Goal: Information Seeking & Learning: Learn about a topic

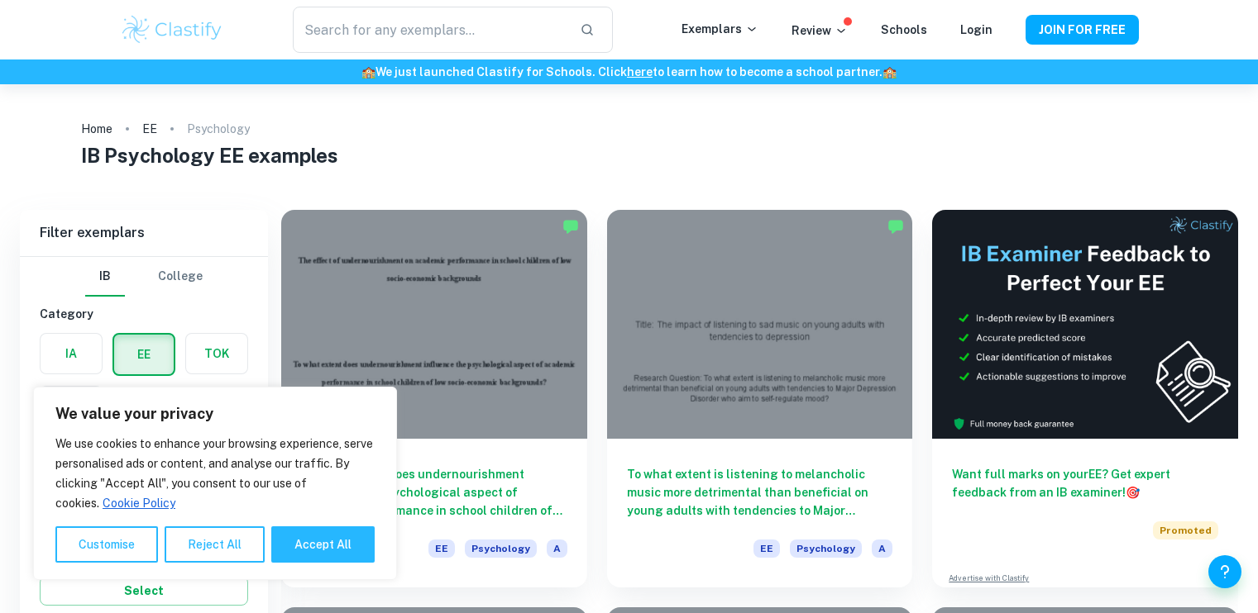
scroll to position [208, 0]
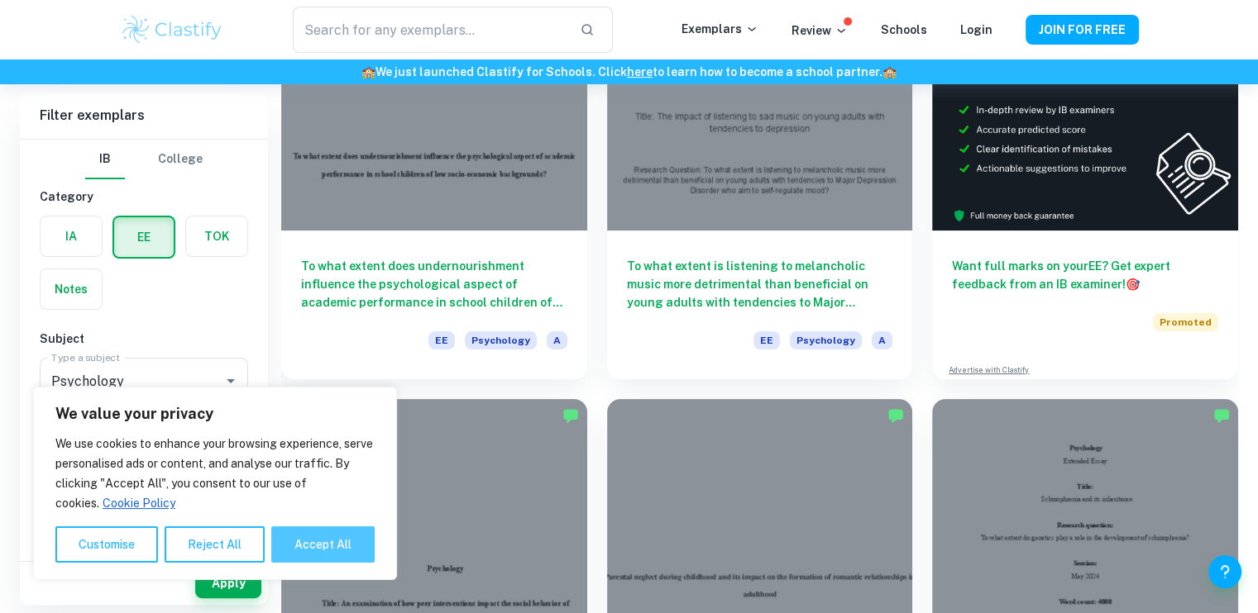
click at [320, 541] on button "Accept All" at bounding box center [322, 545] width 103 height 36
checkbox input "true"
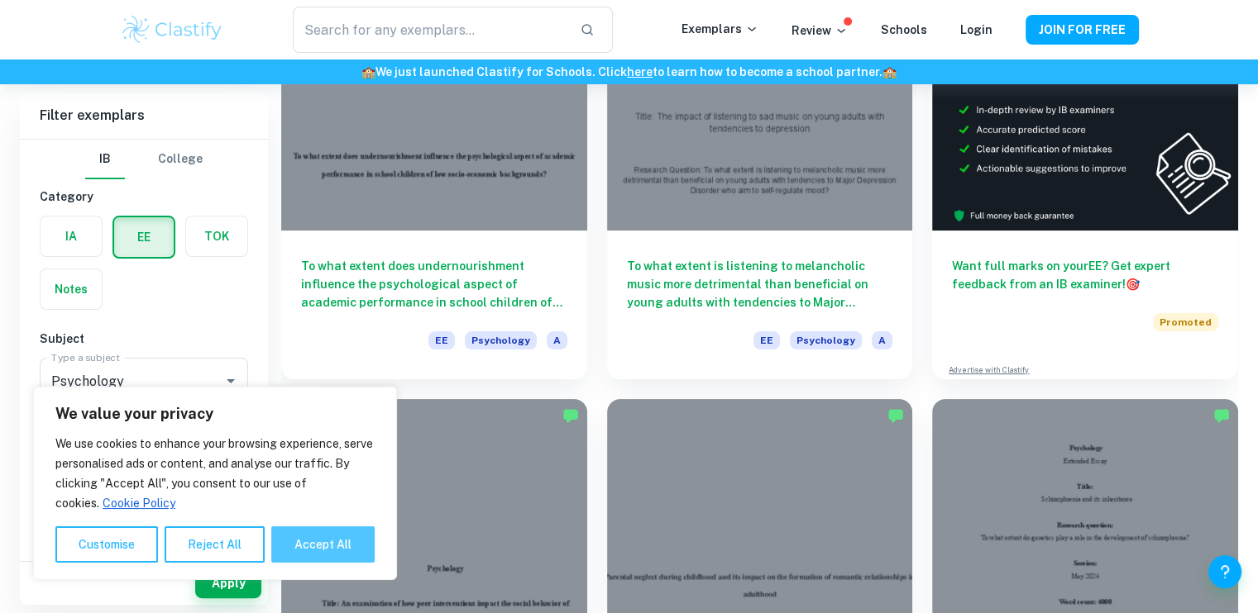
checkbox input "true"
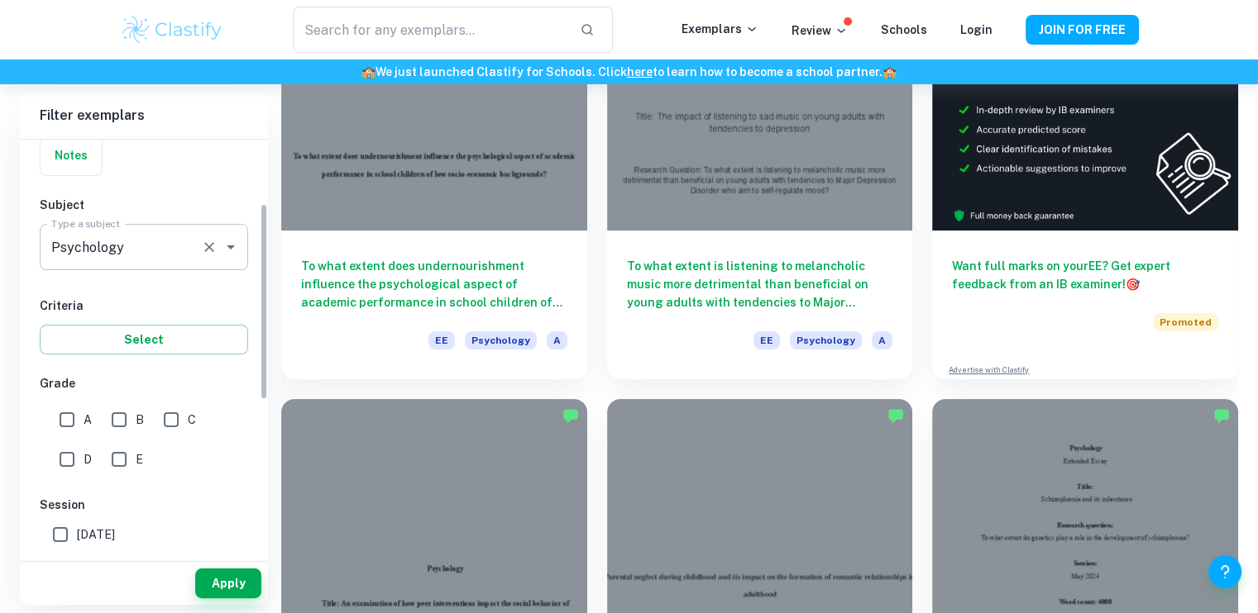
scroll to position [135, 0]
click at [70, 413] on input "A" at bounding box center [66, 419] width 33 height 33
checkbox input "true"
click at [212, 595] on button "Apply" at bounding box center [228, 584] width 66 height 30
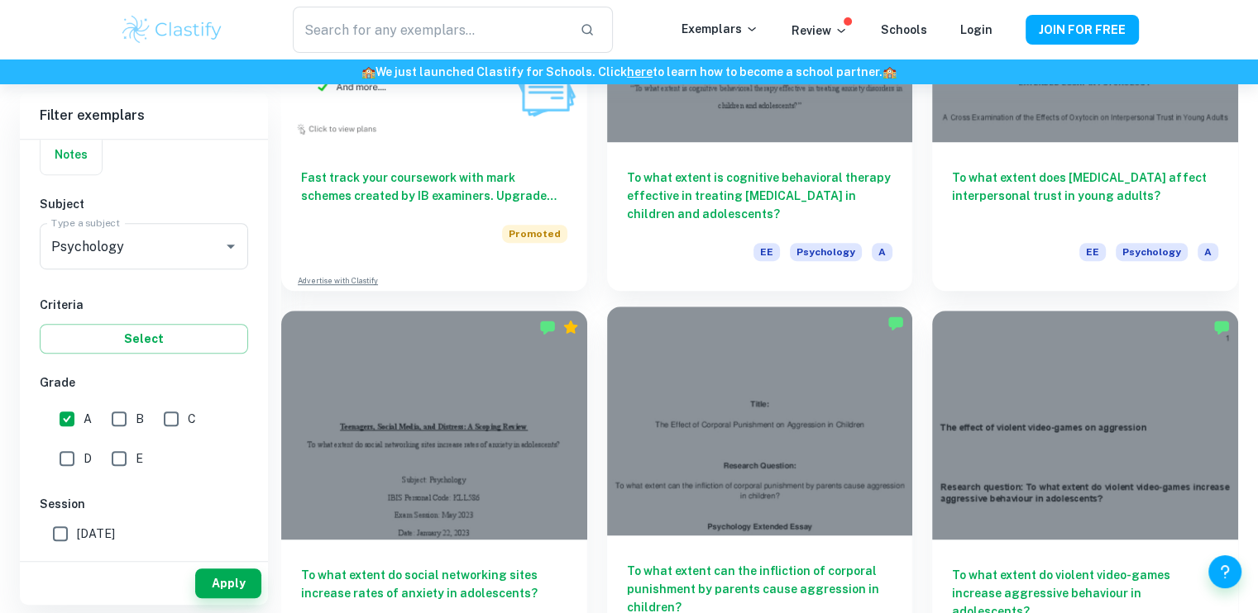
scroll to position [1091, 0]
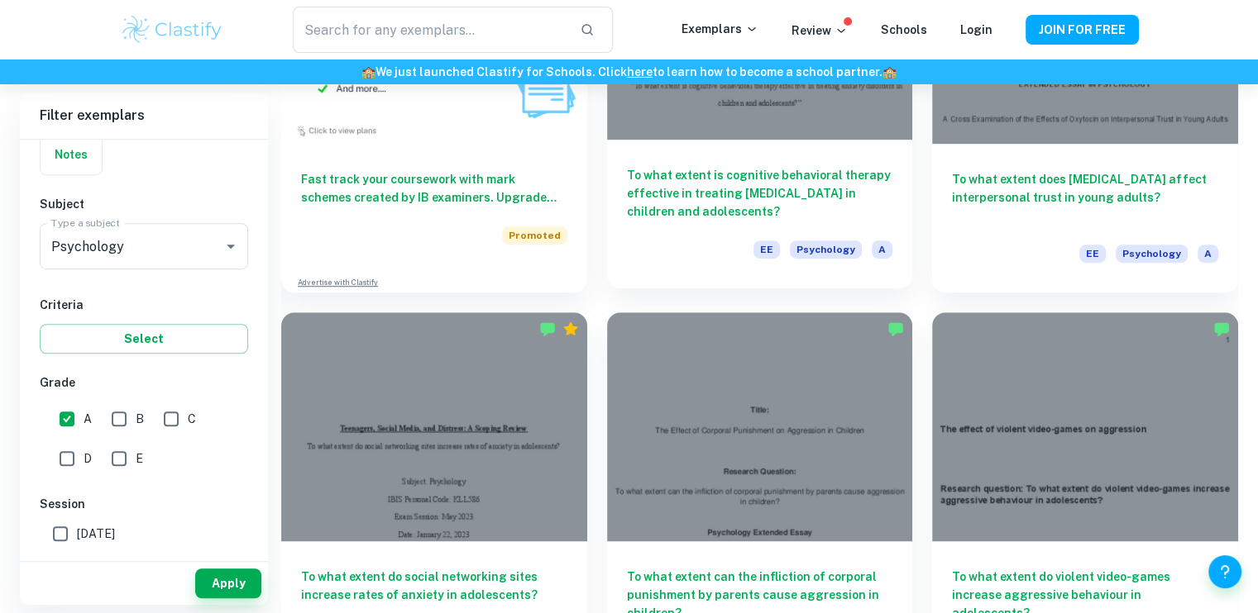
click at [766, 168] on h6 "To what extent is cognitive behavioral therapy effective in treating [MEDICAL_D…" at bounding box center [760, 193] width 266 height 55
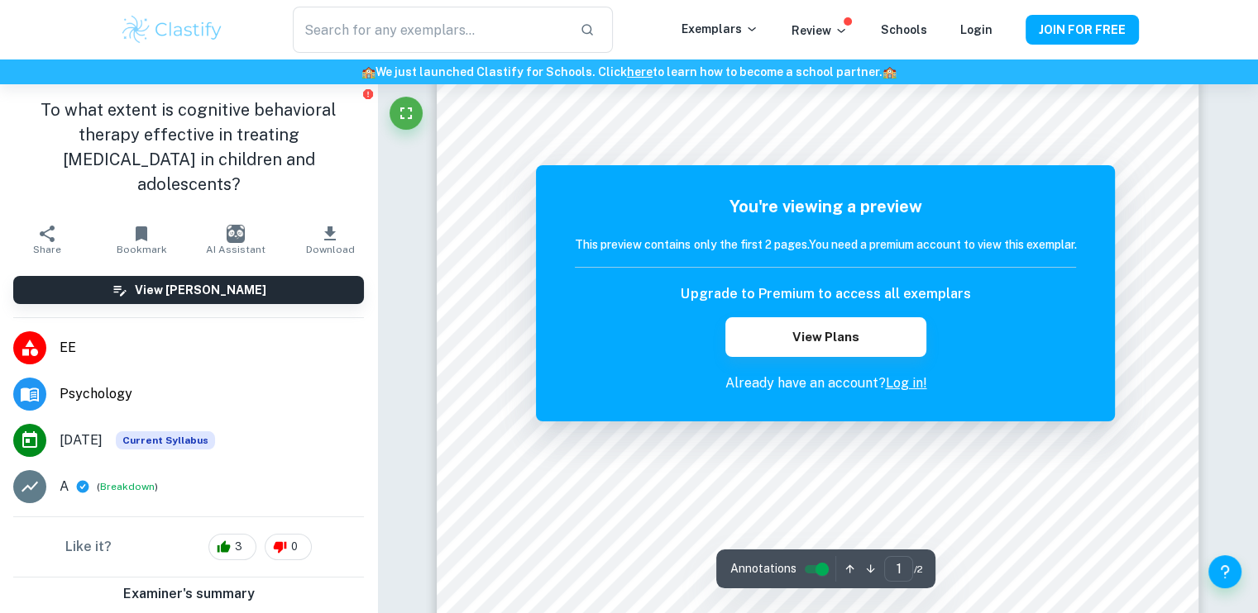
scroll to position [440, 0]
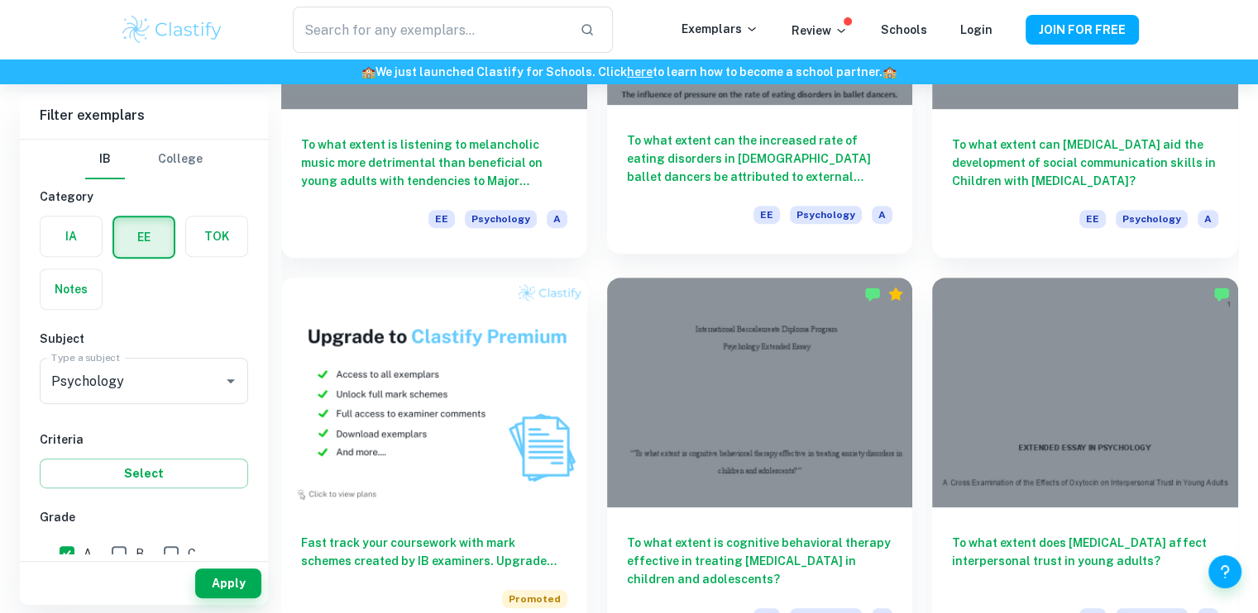
scroll to position [928, 0]
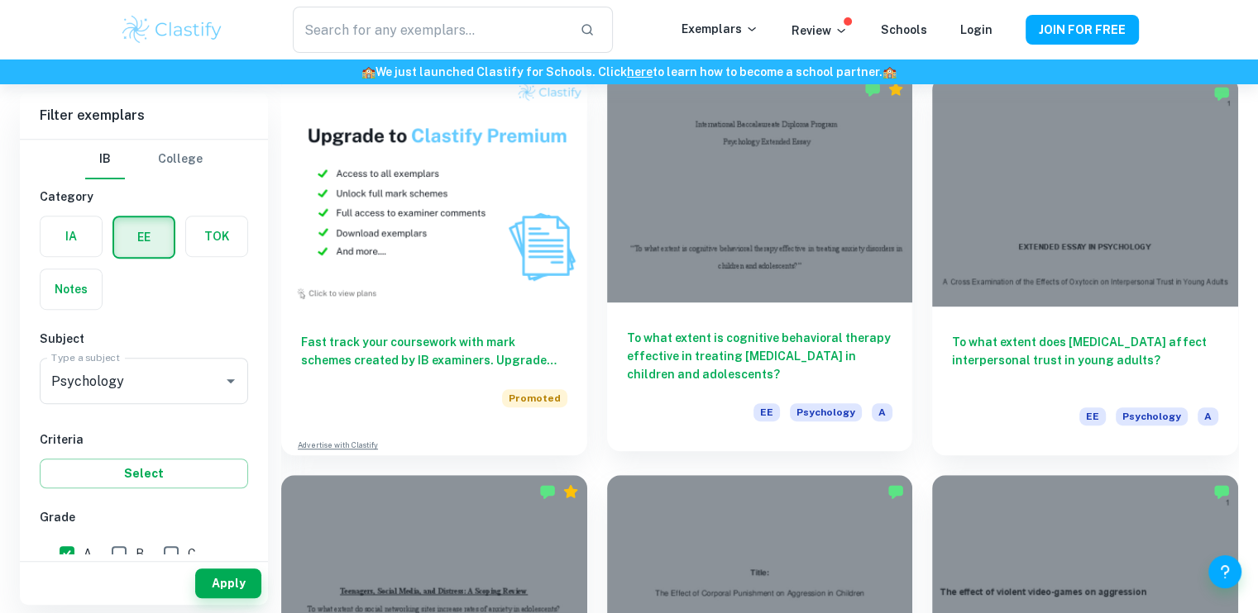
click at [701, 355] on h6 "To what extent is cognitive behavioral therapy effective in treating [MEDICAL_D…" at bounding box center [760, 356] width 266 height 55
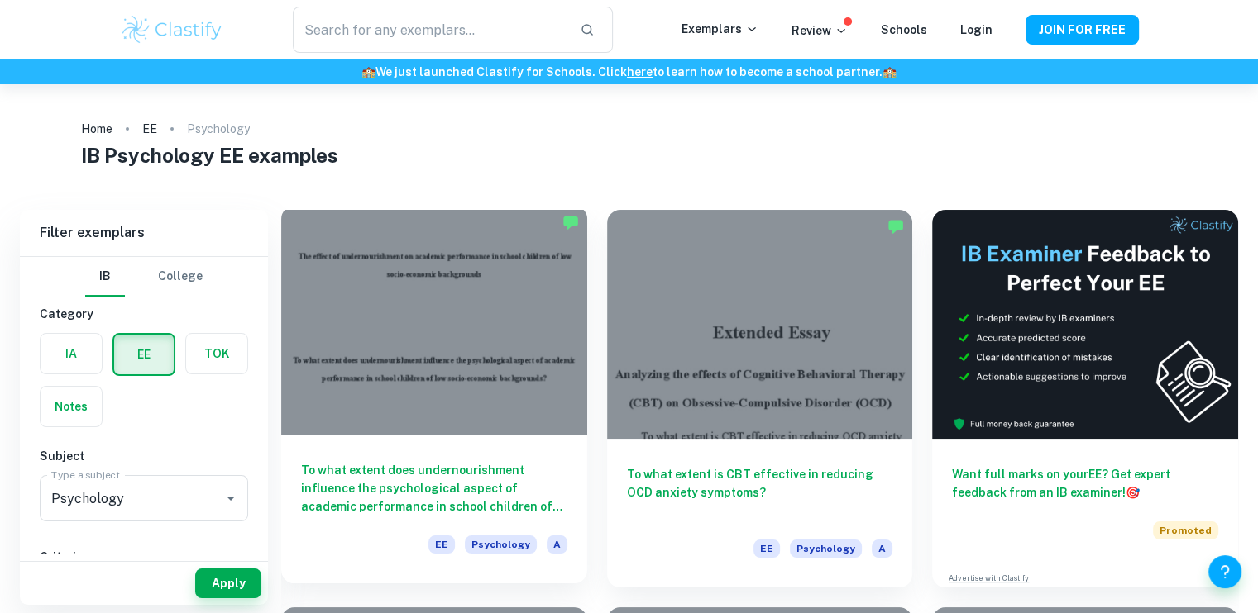
click at [402, 477] on h6 "To what extent does undernourishment influence the psychological aspect of acad…" at bounding box center [434, 488] width 266 height 55
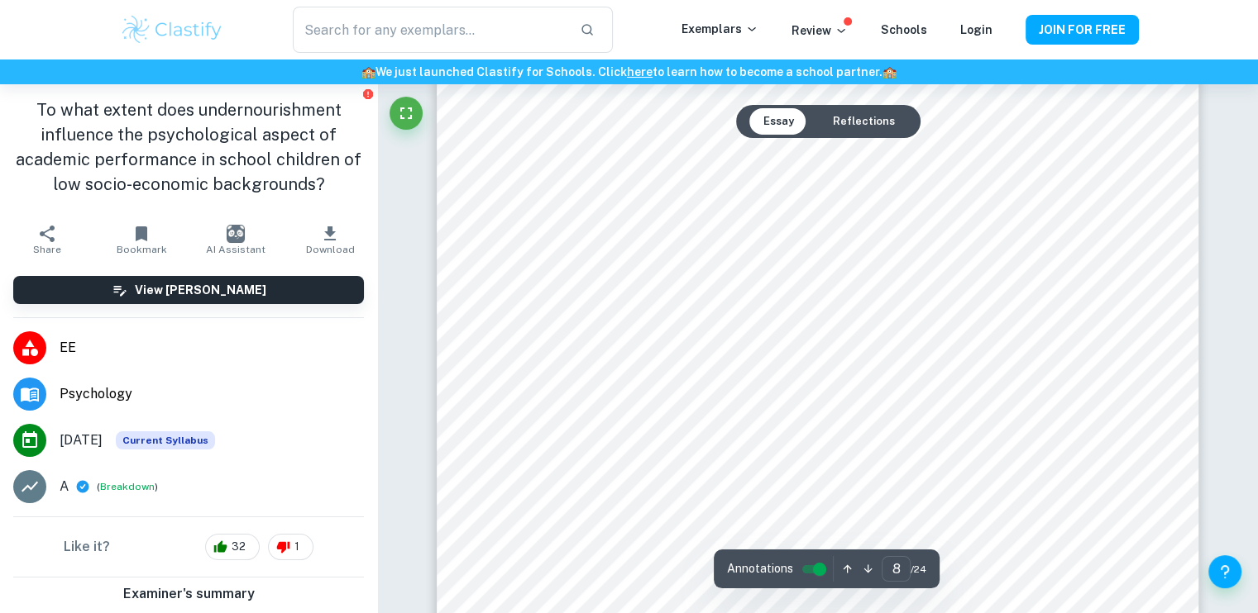
scroll to position [8231, 0]
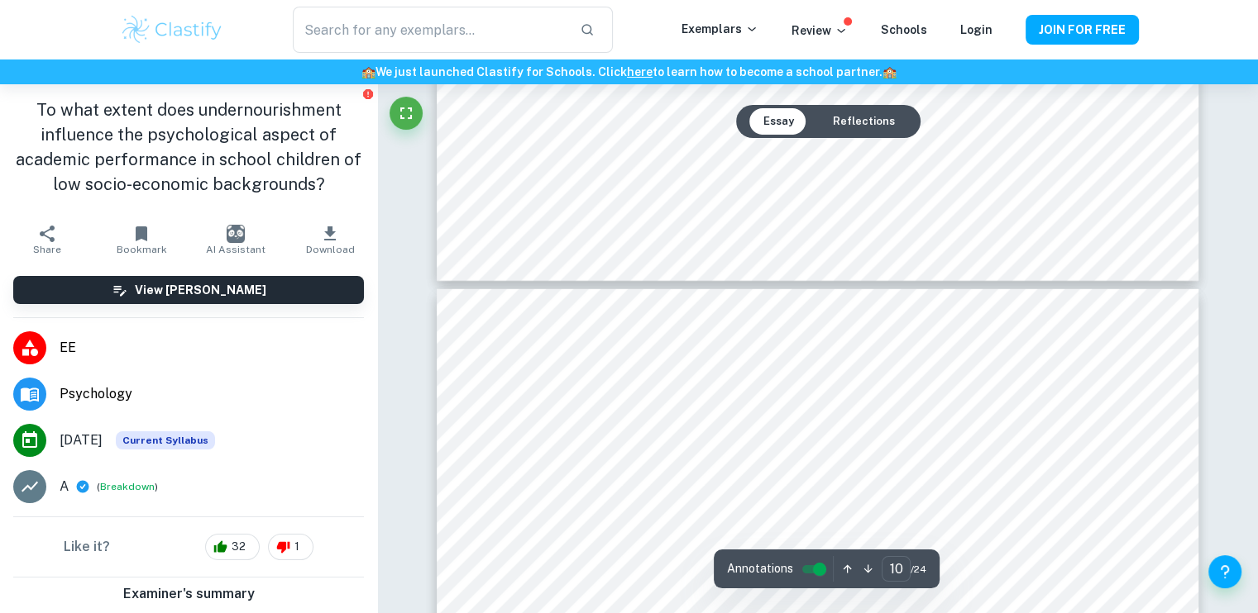
type input "11"
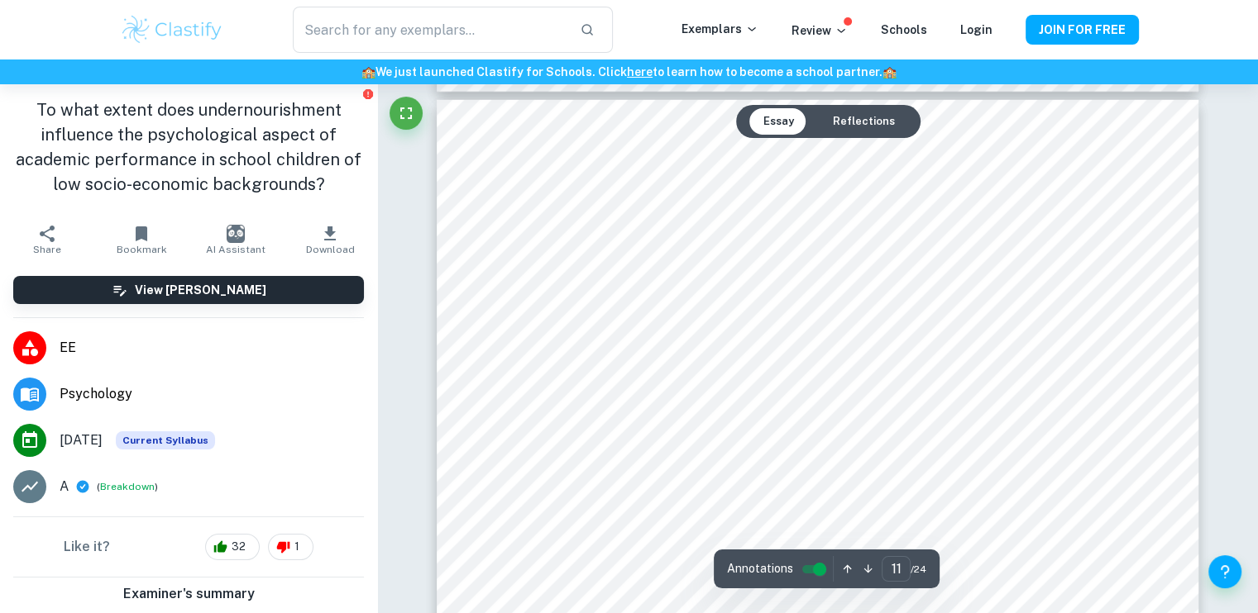
scroll to position [11223, 0]
